Goal: Transaction & Acquisition: Book appointment/travel/reservation

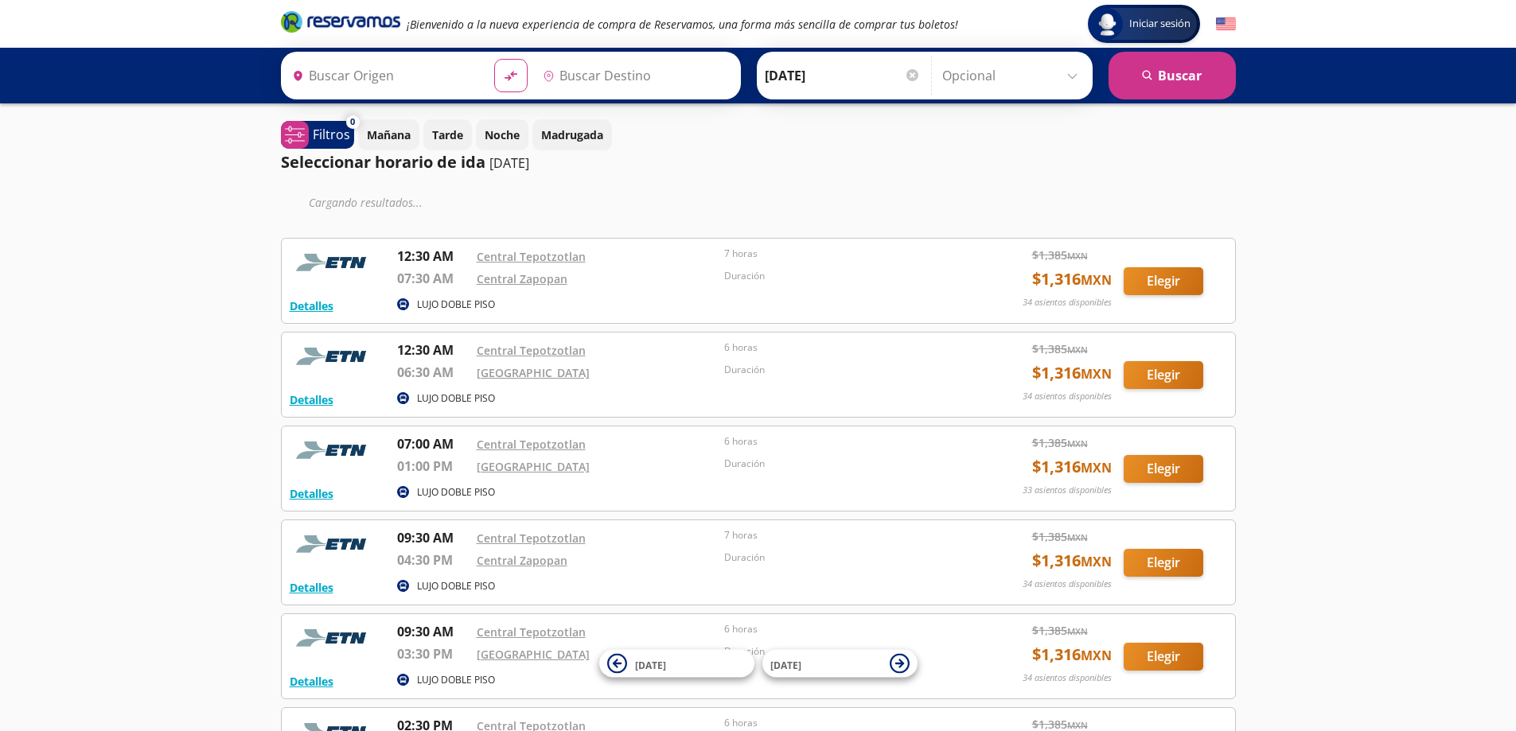
type input "[GEOGRAPHIC_DATA], [GEOGRAPHIC_DATA]"
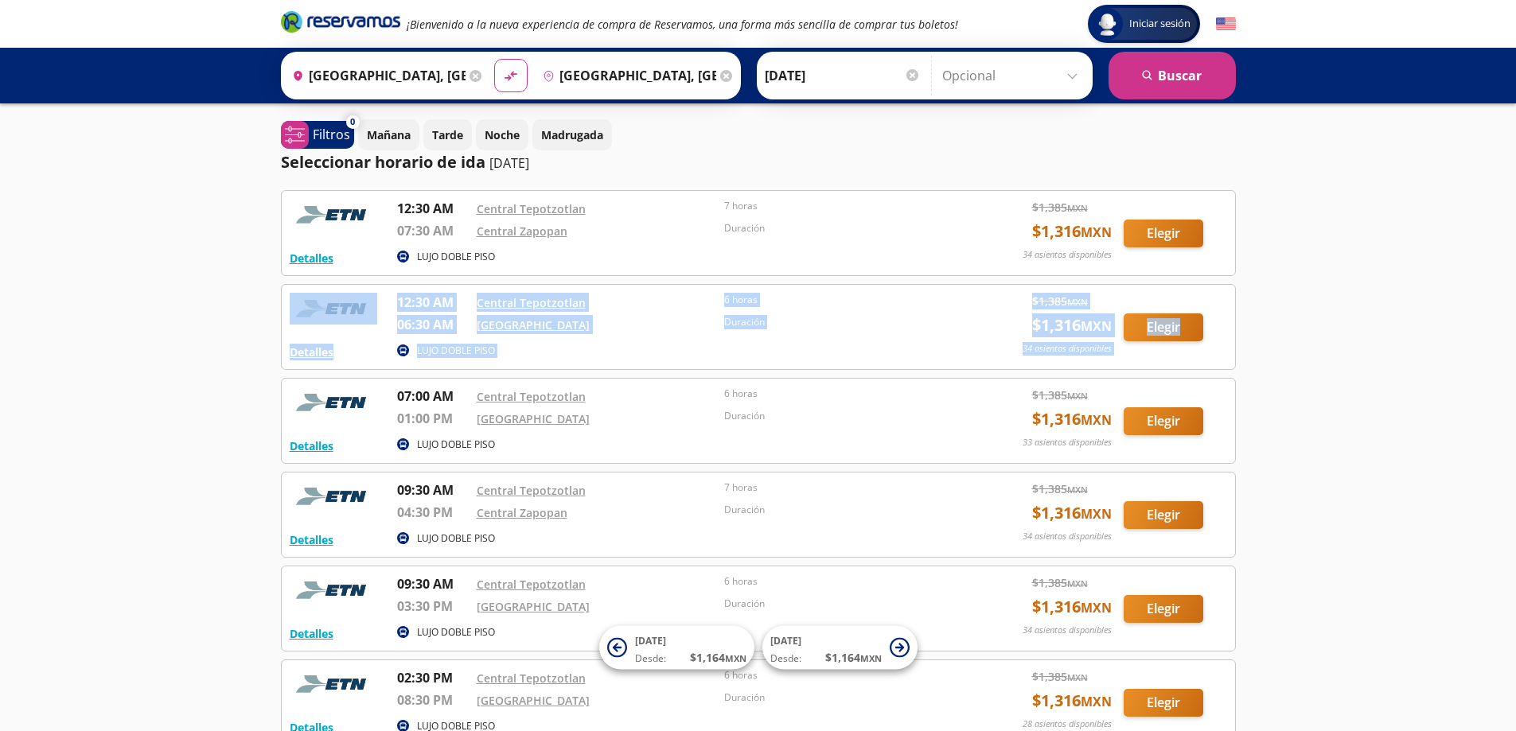
drag, startPoint x: 1510, startPoint y: 258, endPoint x: 1505, endPoint y: 352, distance: 94.0
click at [1505, 352] on div "Iniciar sesión Iniciar sesión ¡Bienvenido a la nueva experiencia de compra de R…" at bounding box center [758, 494] width 1516 height 989
click at [1362, 342] on div "Iniciar sesión Iniciar sesión ¡Bienvenido a la nueva experiencia de compra de R…" at bounding box center [758, 494] width 1516 height 989
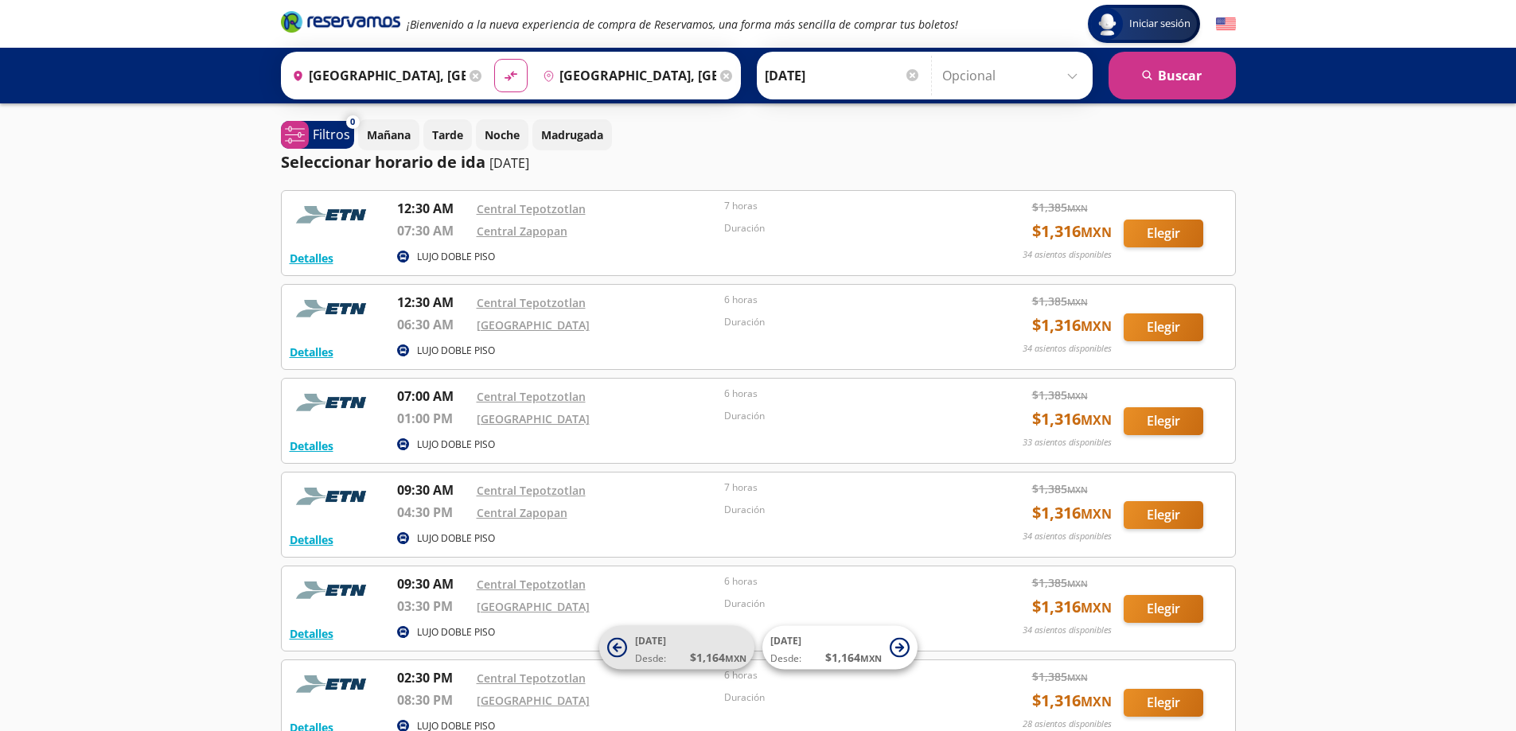
click at [676, 644] on span "[DATE] Desde: $ 1,164 MXN" at bounding box center [690, 648] width 111 height 36
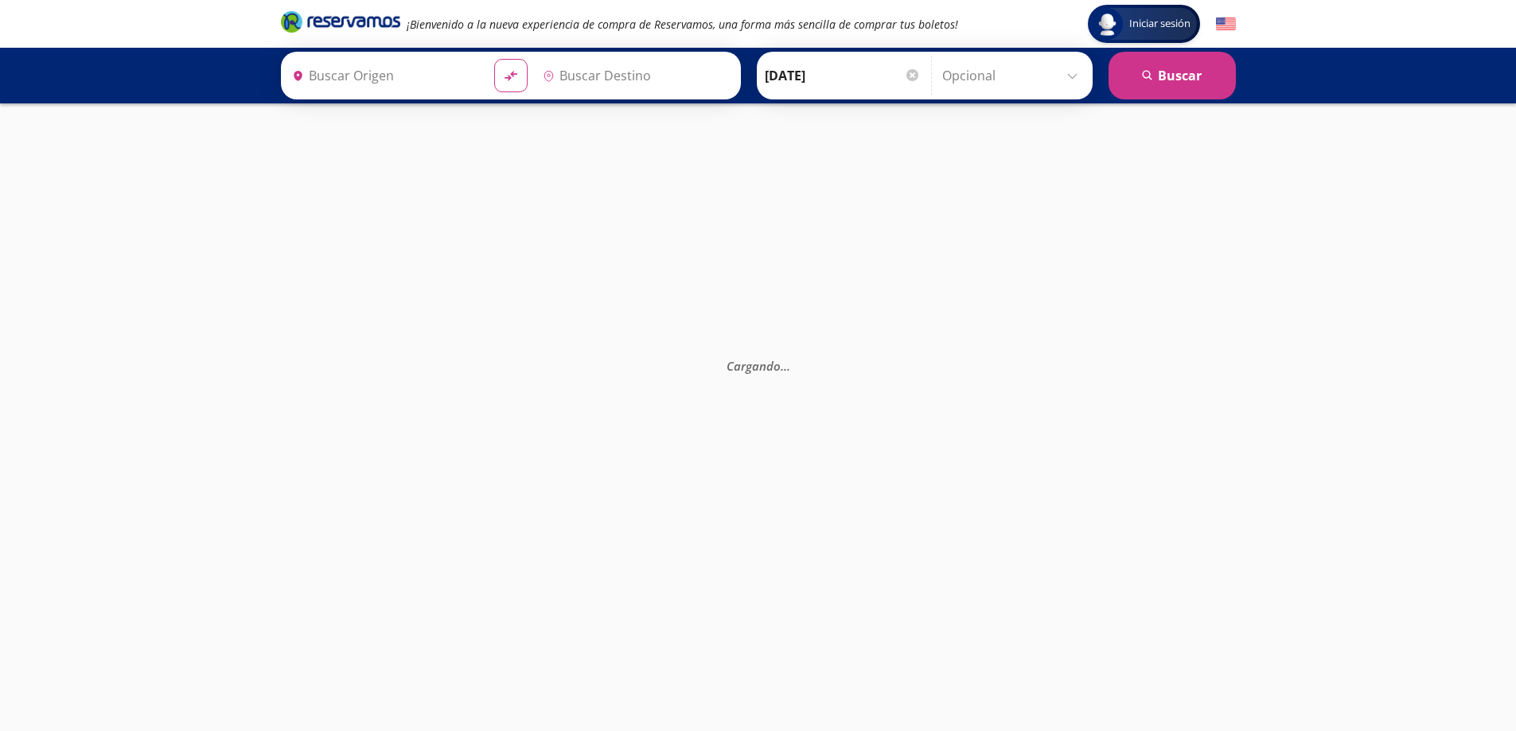
type input "[GEOGRAPHIC_DATA], [GEOGRAPHIC_DATA]"
